Goal: Transaction & Acquisition: Purchase product/service

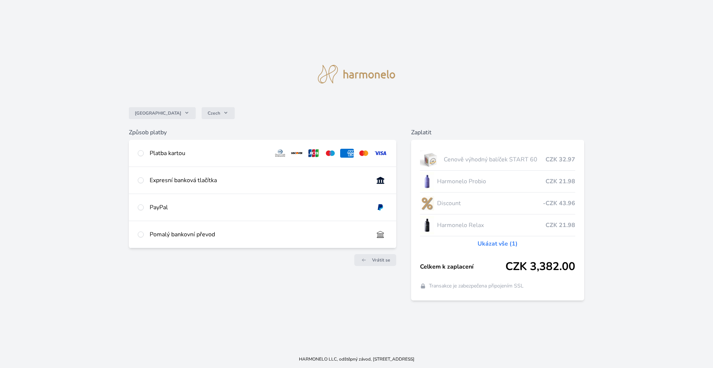
click at [161, 153] on div "Platba kartou" at bounding box center [209, 153] width 118 height 9
radio input "true"
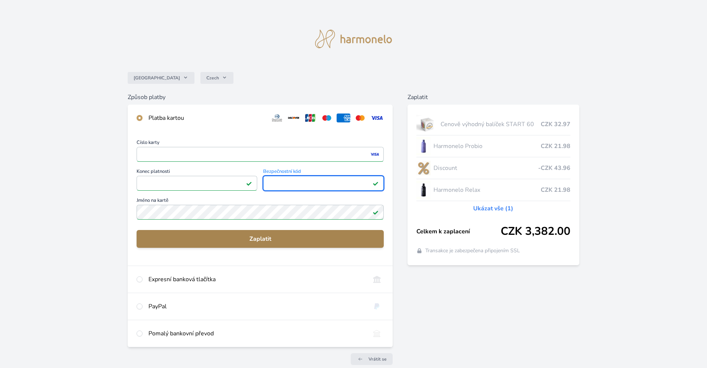
click at [241, 235] on span "Zaplatit" at bounding box center [260, 239] width 235 height 9
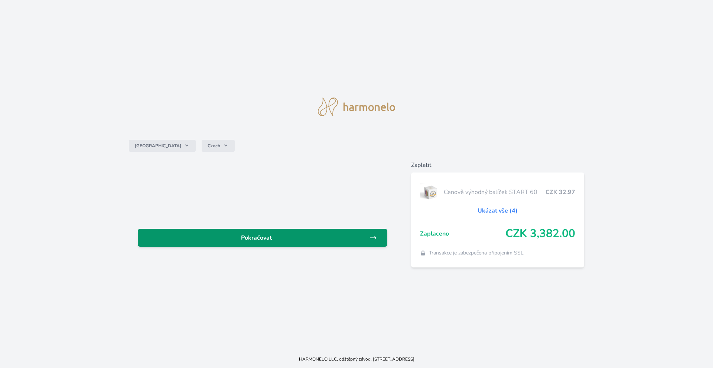
click at [228, 239] on span "Pokračovat" at bounding box center [257, 238] width 226 height 9
